Goal: Obtain resource: Obtain resource

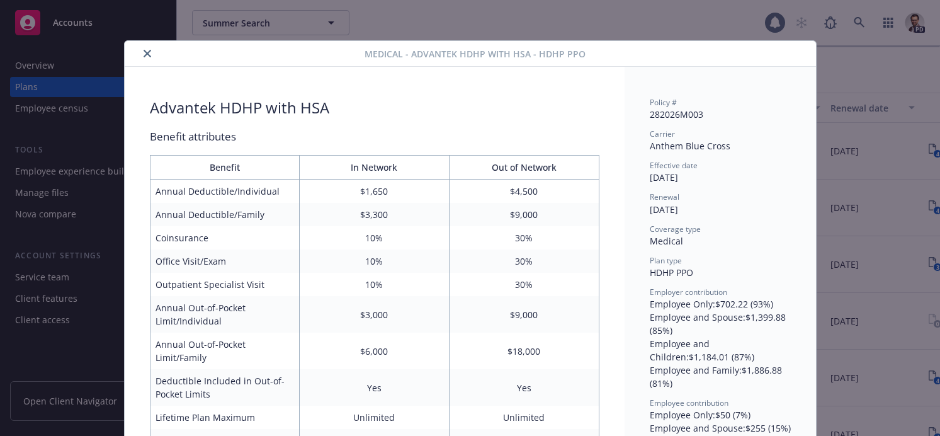
scroll to position [38, 0]
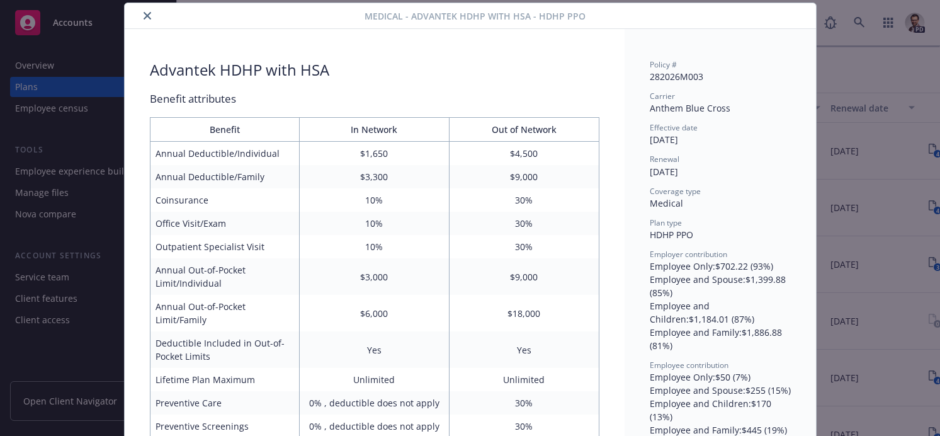
click at [148, 17] on icon "close" at bounding box center [148, 16] width 8 height 8
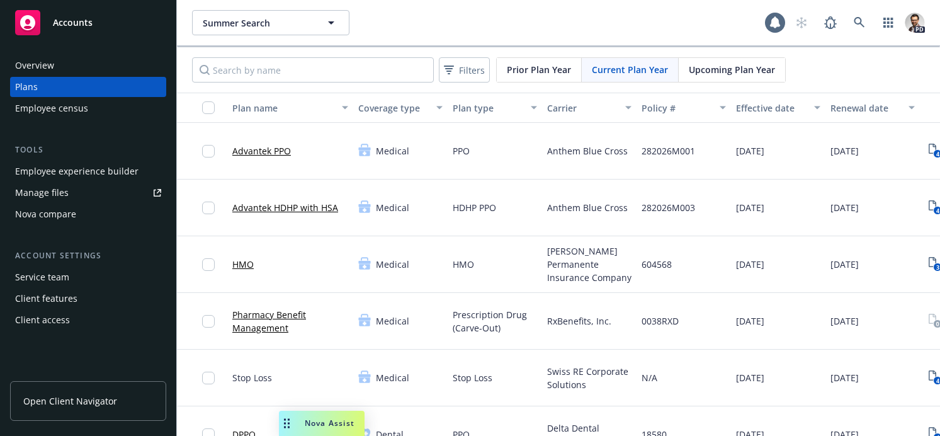
drag, startPoint x: 419, startPoint y: 14, endPoint x: 440, endPoint y: 1, distance: 25.2
click at [419, 14] on div "Summer Search Summer Search" at bounding box center [478, 22] width 573 height 25
click at [288, 21] on span "Summer Search" at bounding box center [257, 22] width 109 height 13
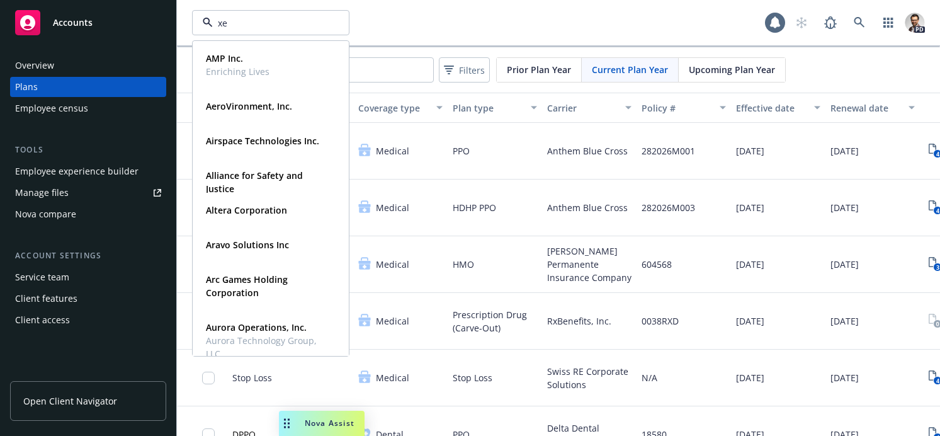
type input "xer"
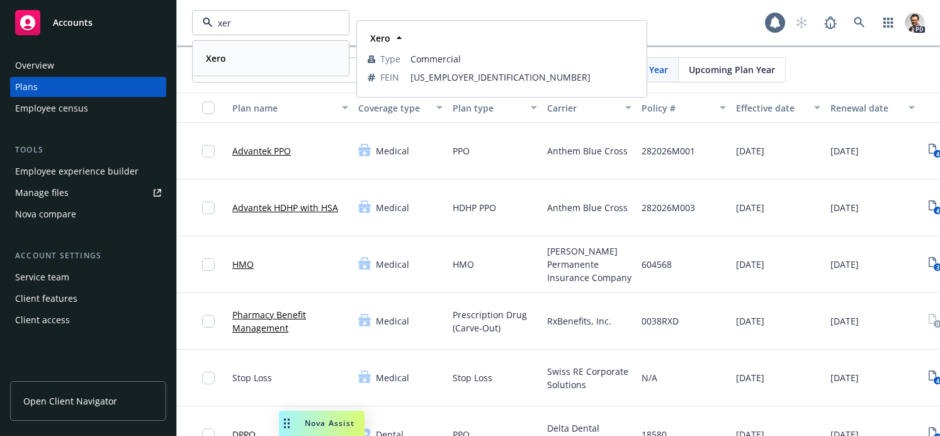
click at [259, 51] on div "Xero" at bounding box center [271, 58] width 140 height 18
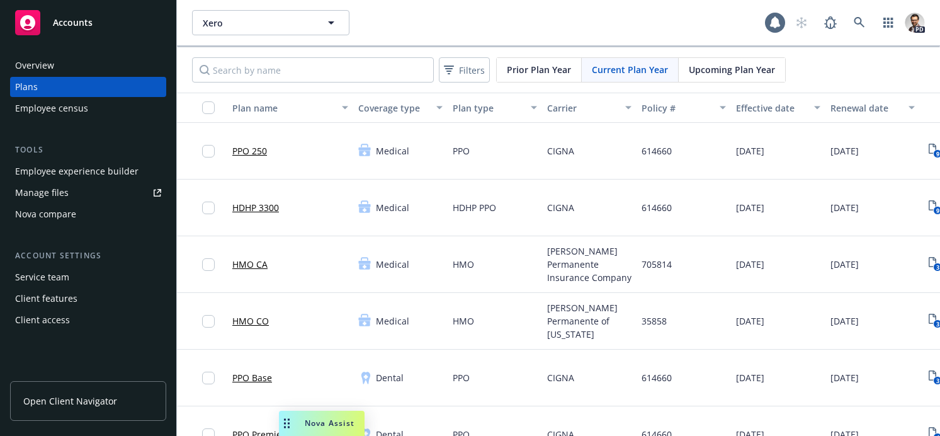
click at [62, 193] on div "Manage files" at bounding box center [42, 193] width 54 height 20
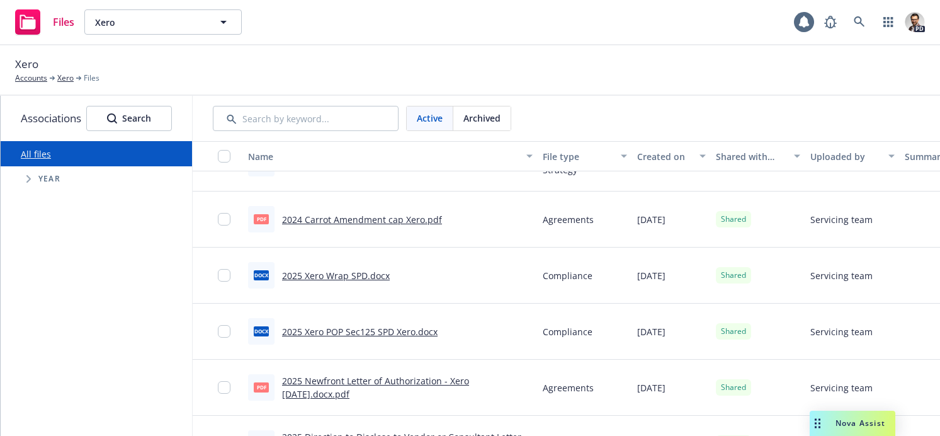
scroll to position [105, 0]
